Goal: Task Accomplishment & Management: Manage account settings

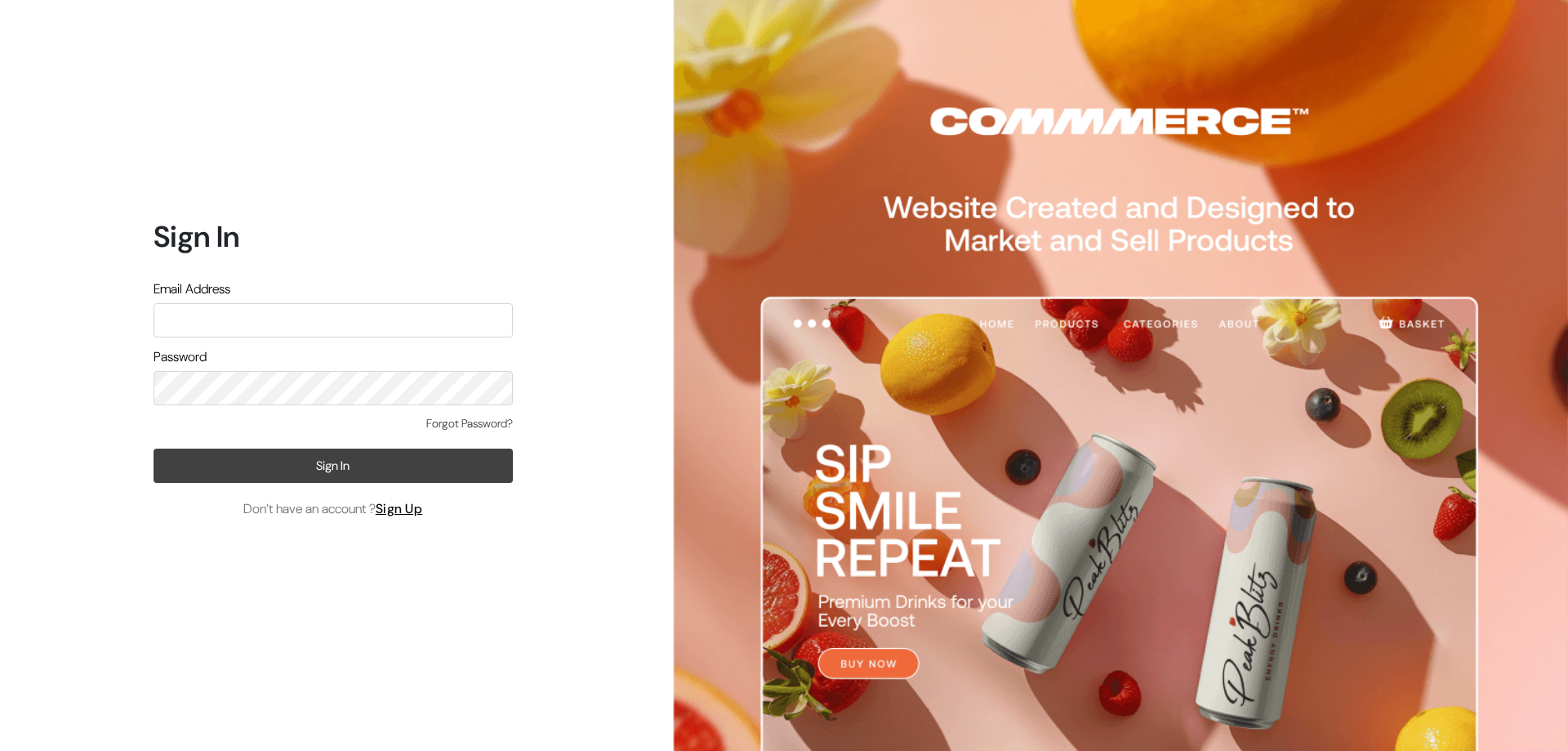
type input "[EMAIL_ADDRESS][DOMAIN_NAME]"
click at [390, 472] on button "Sign In" at bounding box center [333, 465] width 359 height 34
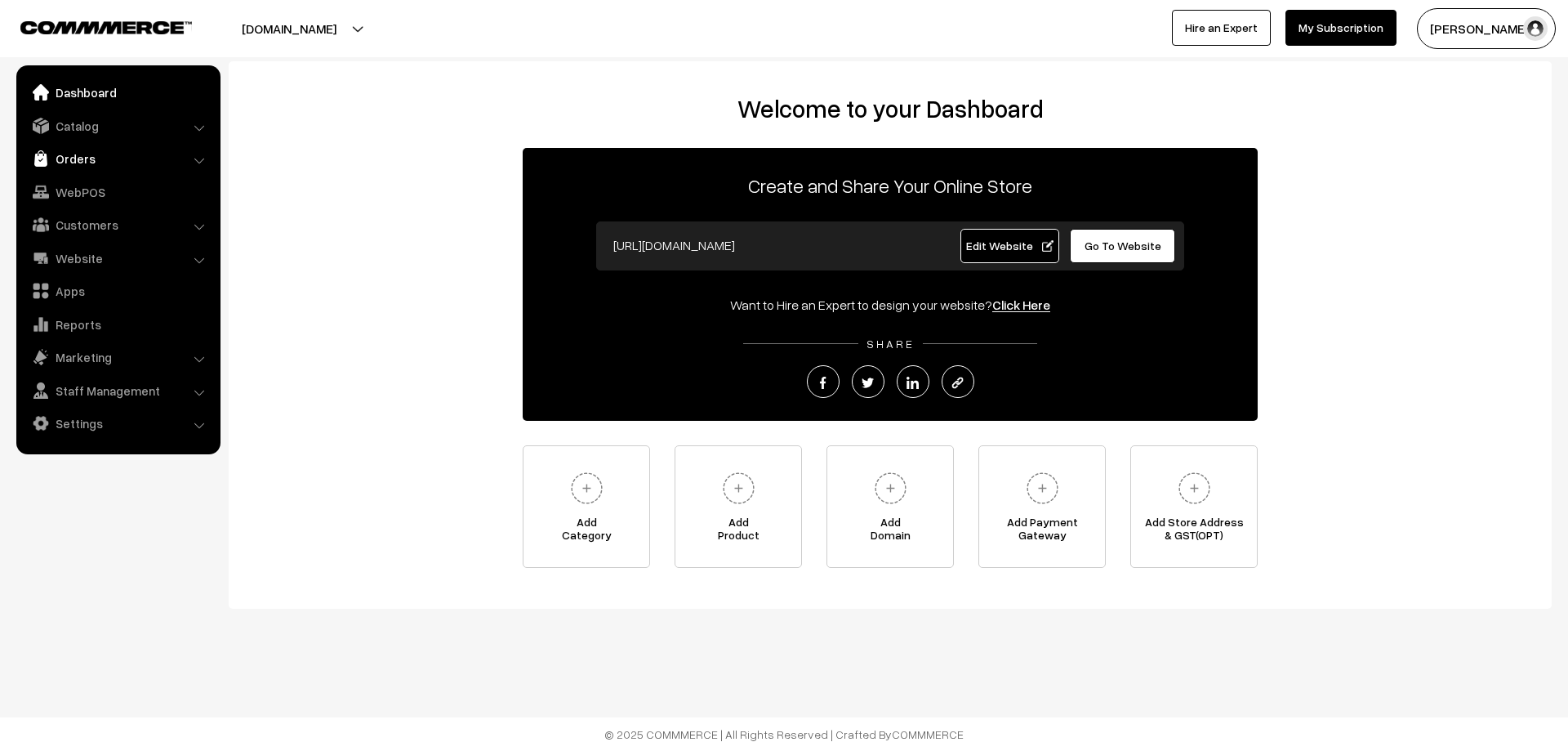
click at [67, 167] on link "Orders" at bounding box center [117, 158] width 194 height 29
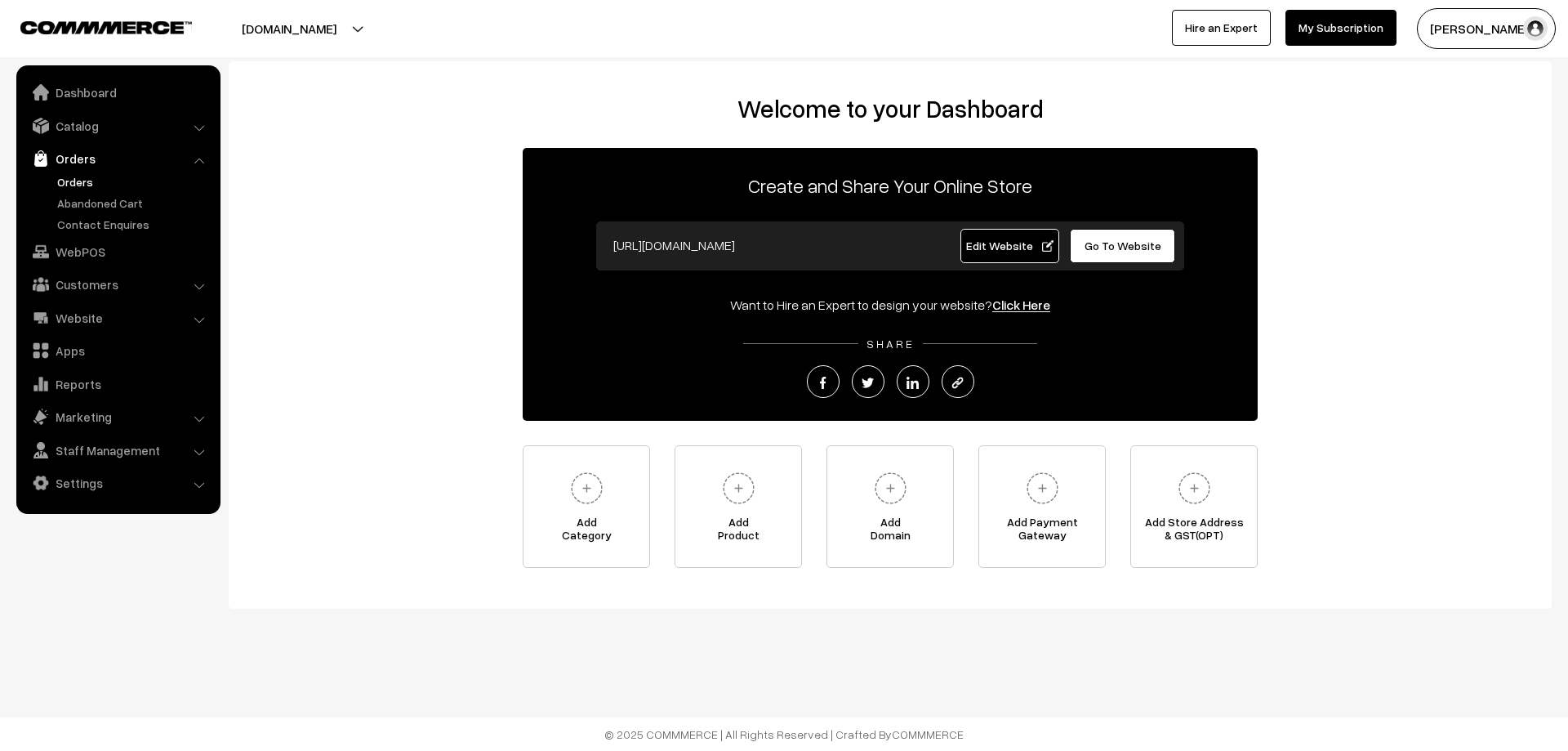
click at [80, 187] on link "Orders" at bounding box center [134, 182] width 162 height 17
